Goal: Navigation & Orientation: Find specific page/section

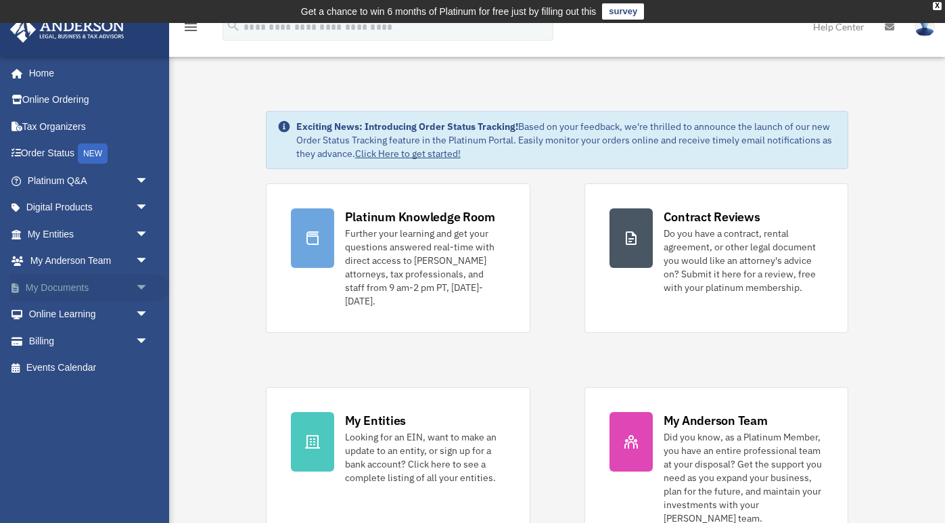
click at [122, 283] on link "My Documents arrow_drop_down" at bounding box center [89, 287] width 160 height 27
click at [138, 286] on span "arrow_drop_down" at bounding box center [148, 288] width 27 height 28
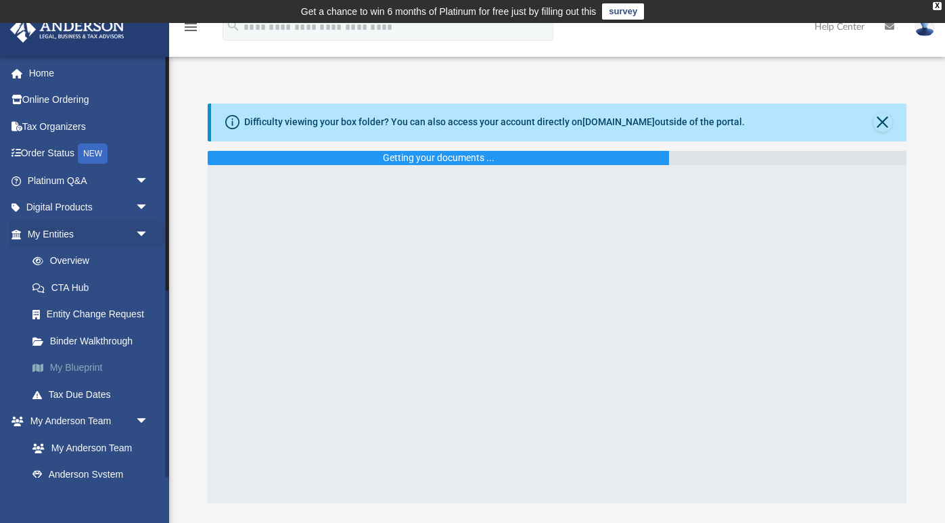
click at [94, 365] on link "My Blueprint" at bounding box center [94, 367] width 150 height 27
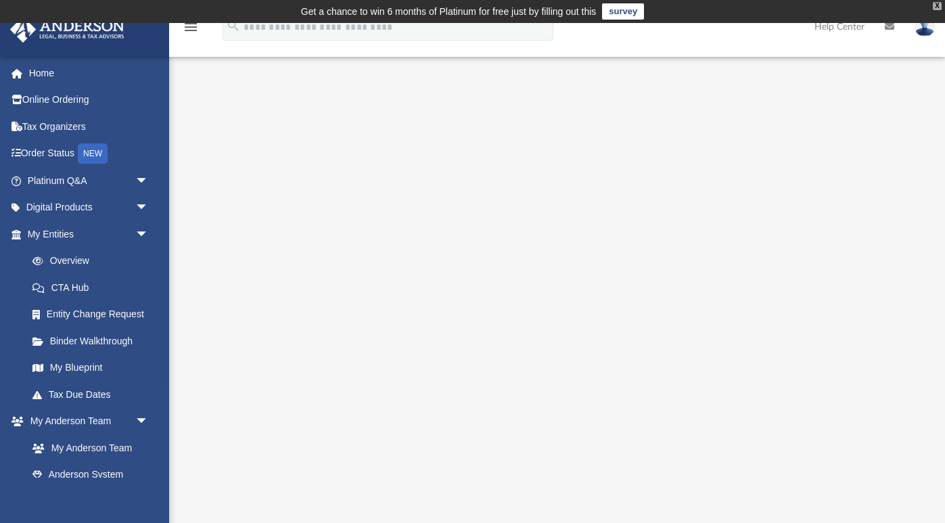
click at [938, 7] on div "X" at bounding box center [937, 6] width 9 height 8
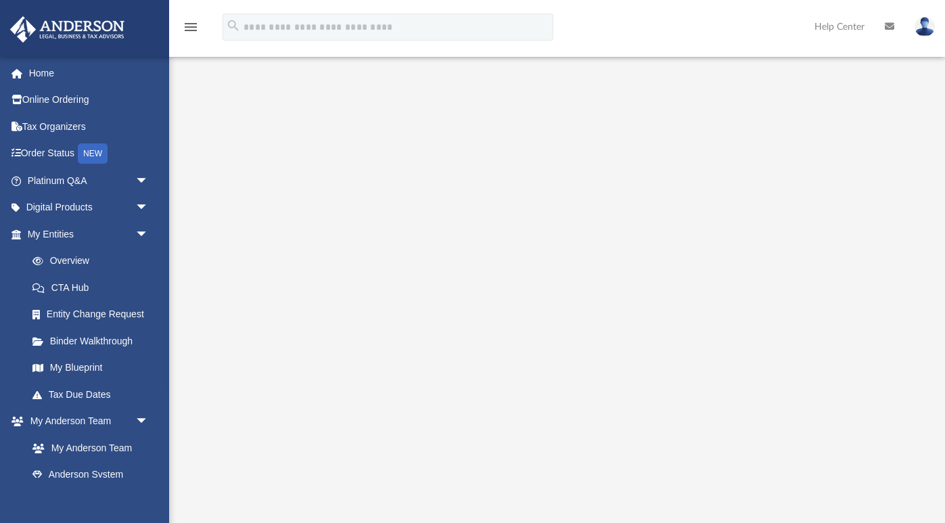
click at [929, 26] on img at bounding box center [925, 27] width 20 height 20
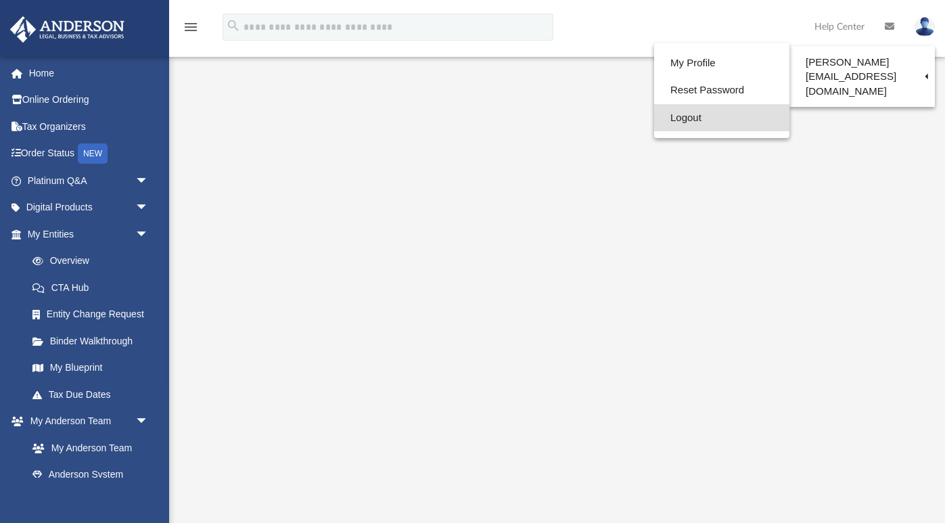
click at [686, 116] on link "Logout" at bounding box center [721, 118] width 135 height 28
